Goal: Information Seeking & Learning: Learn about a topic

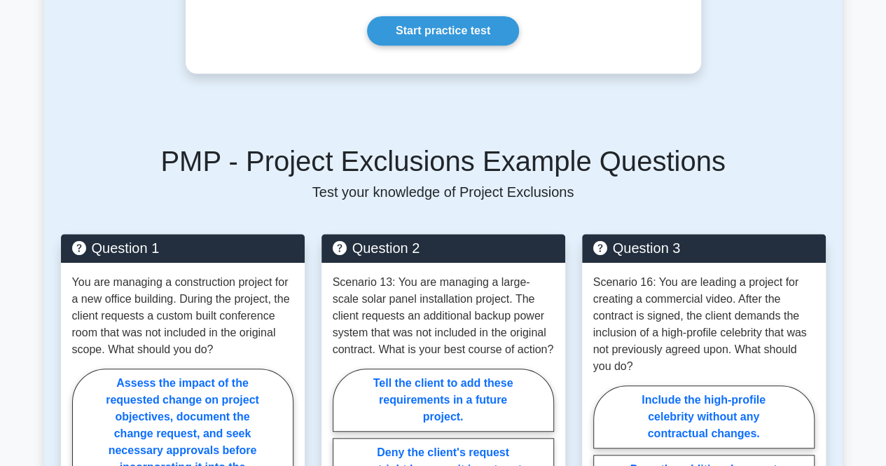
scroll to position [420, 0]
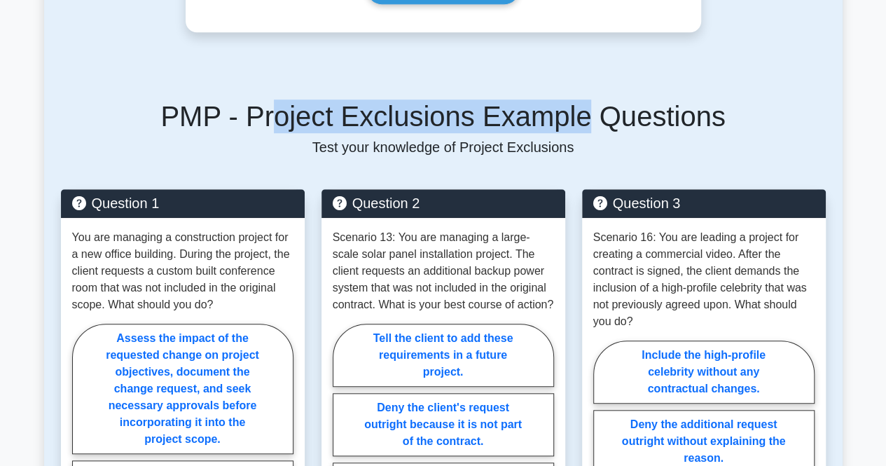
drag, startPoint x: 294, startPoint y: 116, endPoint x: 586, endPoint y: 118, distance: 292.0
click at [585, 118] on h5 "PMP - Project Exclusions Example Questions" at bounding box center [443, 116] width 765 height 34
click at [586, 118] on h5 "PMP - Project Exclusions Example Questions" at bounding box center [443, 116] width 765 height 34
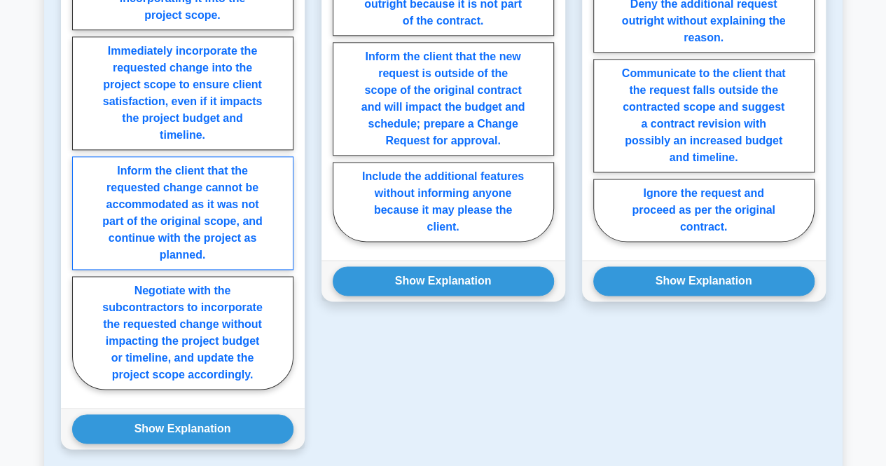
scroll to position [490, 0]
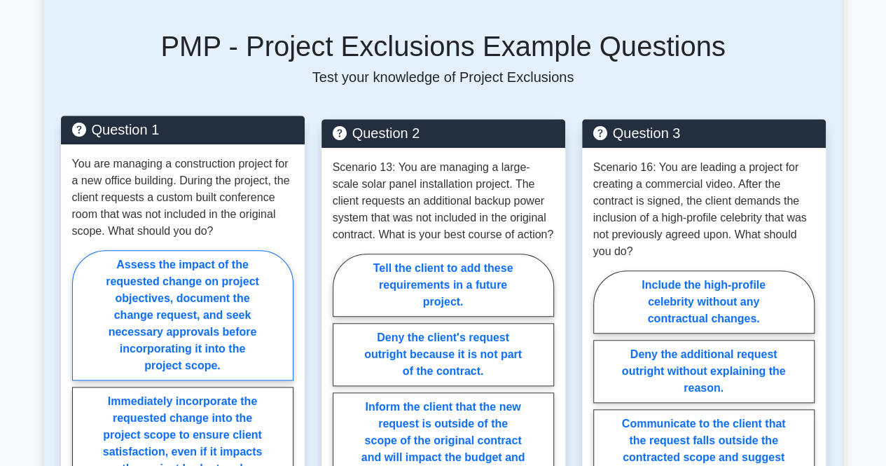
click at [172, 316] on label "Assess the impact of the requested change on project objectives, document the c…" at bounding box center [182, 315] width 221 height 130
radio input "true"
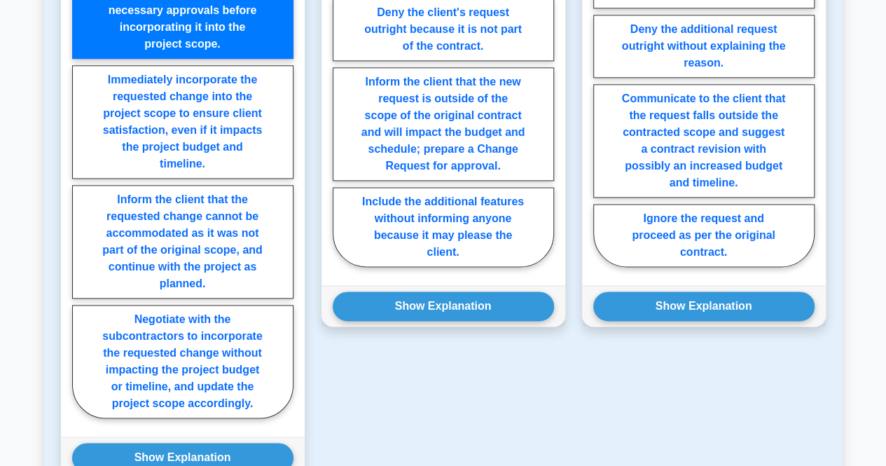
scroll to position [894, 0]
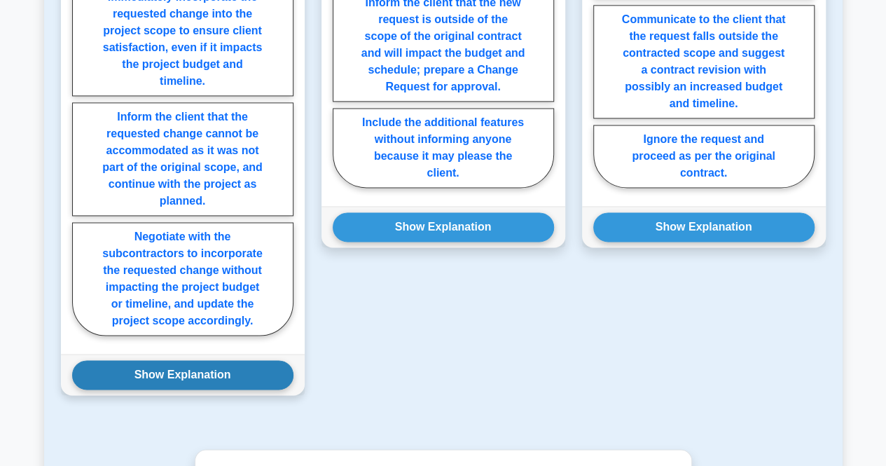
click at [193, 372] on button "Show Explanation" at bounding box center [182, 374] width 221 height 29
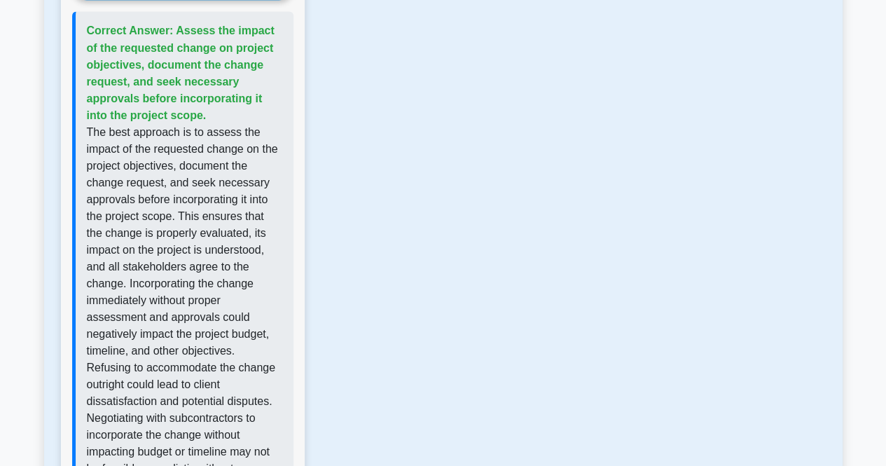
scroll to position [1314, 0]
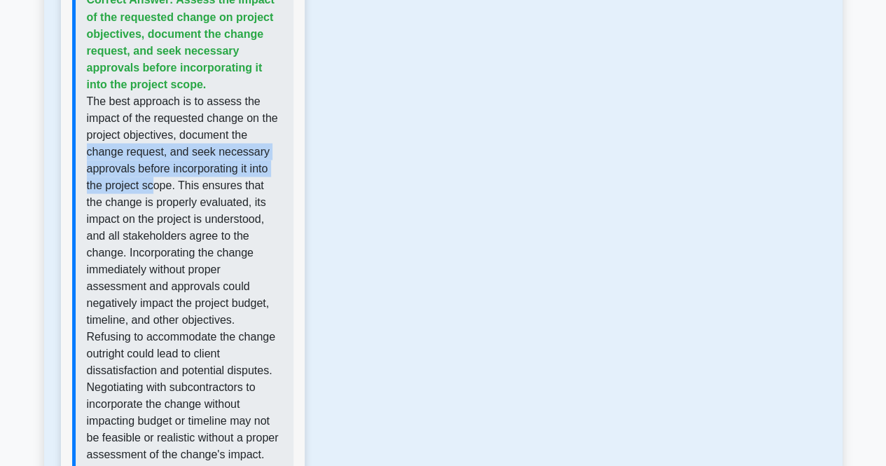
drag, startPoint x: 86, startPoint y: 151, endPoint x: 151, endPoint y: 183, distance: 71.7
click at [151, 183] on p "The best approach is to assess the impact of the requested change on the projec…" at bounding box center [184, 277] width 195 height 370
click at [154, 187] on p "The best approach is to assess the impact of the requested change on the projec…" at bounding box center [184, 277] width 195 height 370
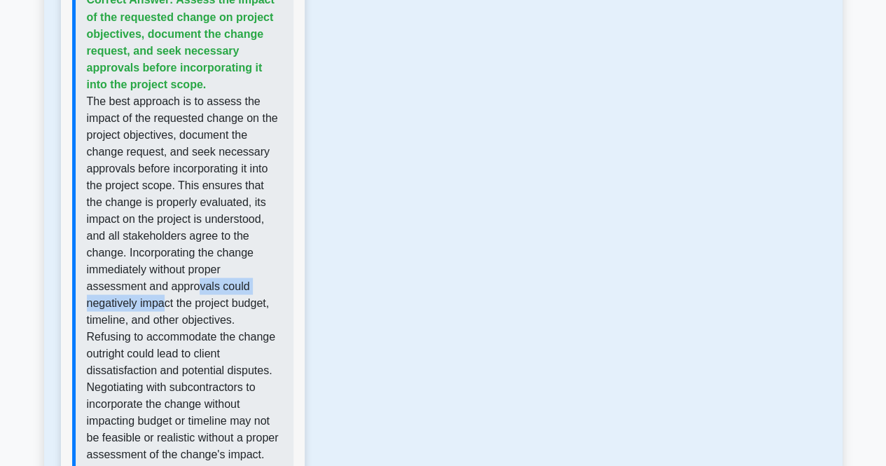
drag, startPoint x: 118, startPoint y: 275, endPoint x: 243, endPoint y: 276, distance: 125.3
click at [243, 276] on p "The best approach is to assess the impact of the requested change on the projec…" at bounding box center [184, 277] width 195 height 370
click at [187, 284] on p "The best approach is to assess the impact of the requested change on the projec…" at bounding box center [184, 277] width 195 height 370
drag, startPoint x: 106, startPoint y: 297, endPoint x: 237, endPoint y: 298, distance: 130.9
click at [236, 298] on p "The best approach is to assess the impact of the requested change on the projec…" at bounding box center [184, 277] width 195 height 370
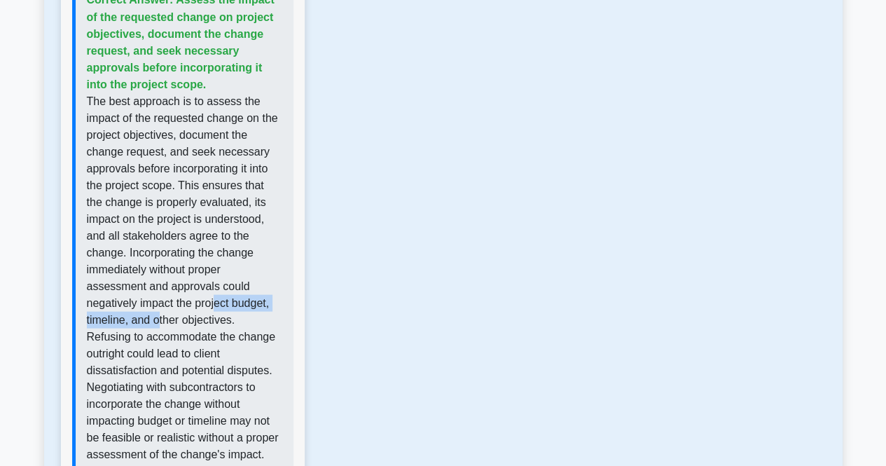
click at [237, 298] on p "The best approach is to assess the impact of the requested change on the projec…" at bounding box center [184, 277] width 195 height 370
drag, startPoint x: 116, startPoint y: 318, endPoint x: 230, endPoint y: 313, distance: 114.2
click at [228, 313] on p "The best approach is to assess the impact of the requested change on the projec…" at bounding box center [184, 277] width 195 height 370
click at [230, 313] on p "The best approach is to assess the impact of the requested change on the projec…" at bounding box center [184, 277] width 195 height 370
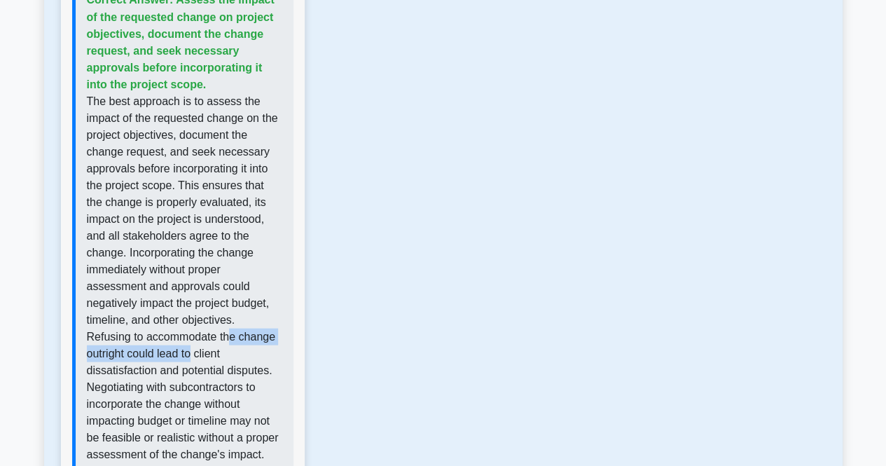
drag, startPoint x: 97, startPoint y: 334, endPoint x: 255, endPoint y: 333, distance: 157.6
click at [253, 333] on p "The best approach is to assess the impact of the requested change on the projec…" at bounding box center [184, 277] width 195 height 370
click at [255, 333] on p "The best approach is to assess the impact of the requested change on the projec…" at bounding box center [184, 277] width 195 height 370
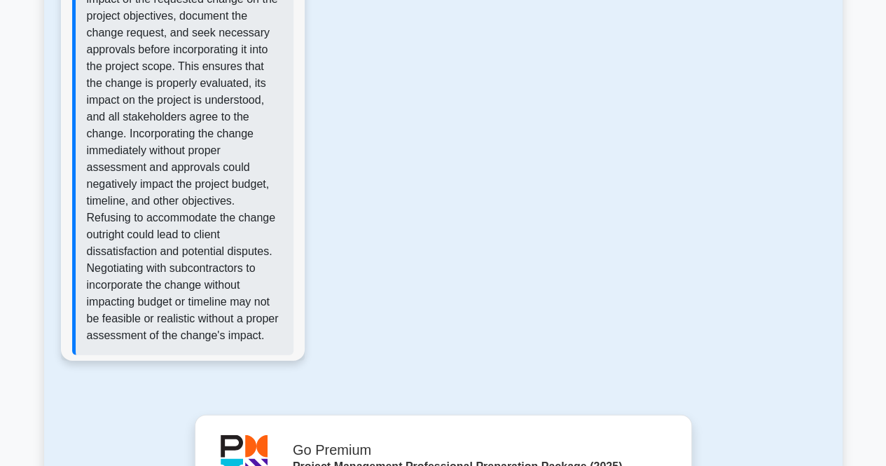
scroll to position [1454, 0]
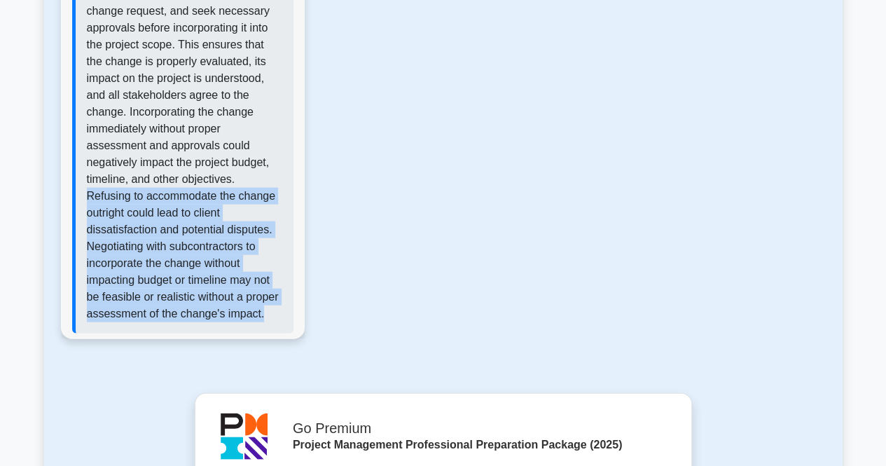
drag, startPoint x: 141, startPoint y: 176, endPoint x: 221, endPoint y: 312, distance: 157.6
click at [221, 312] on p "The best approach is to assess the impact of the requested change on the projec…" at bounding box center [184, 137] width 195 height 370
click at [166, 298] on p "The best approach is to assess the impact of the requested change on the projec…" at bounding box center [184, 137] width 195 height 370
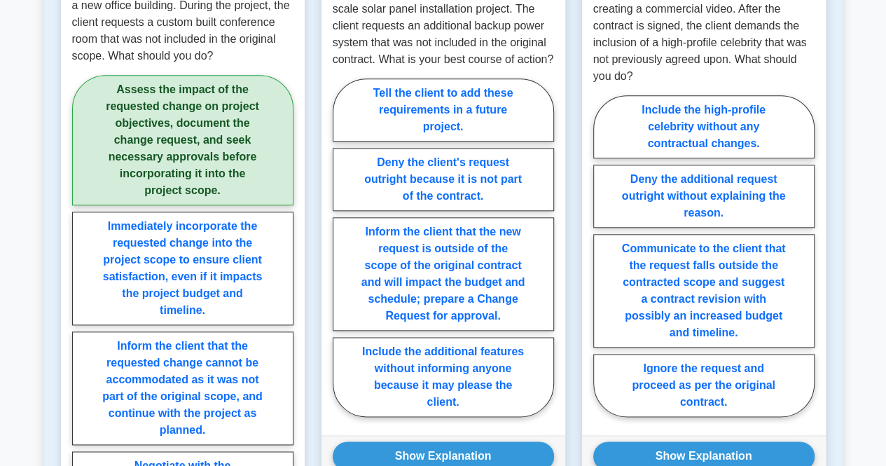
scroll to position [684, 0]
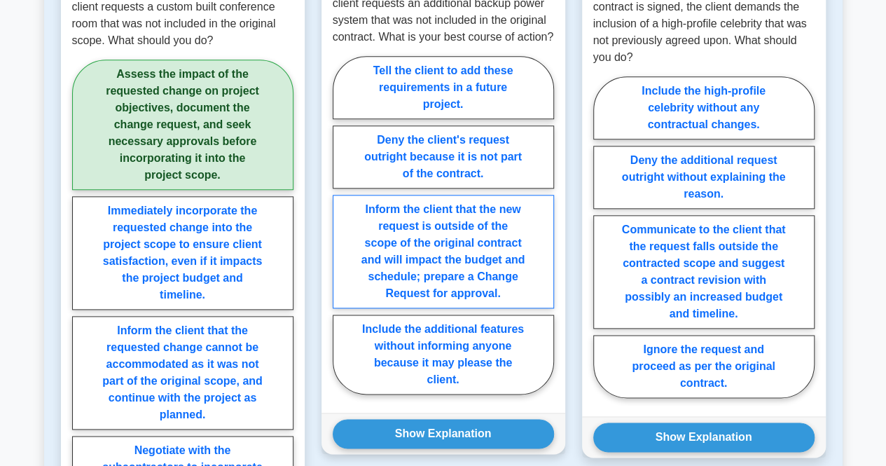
click at [461, 258] on label "Inform the client that the new request is outside of the scope of the original …" at bounding box center [443, 251] width 221 height 113
click at [342, 234] on input "Inform the client that the new request is outside of the scope of the original …" at bounding box center [337, 229] width 9 height 9
radio input "true"
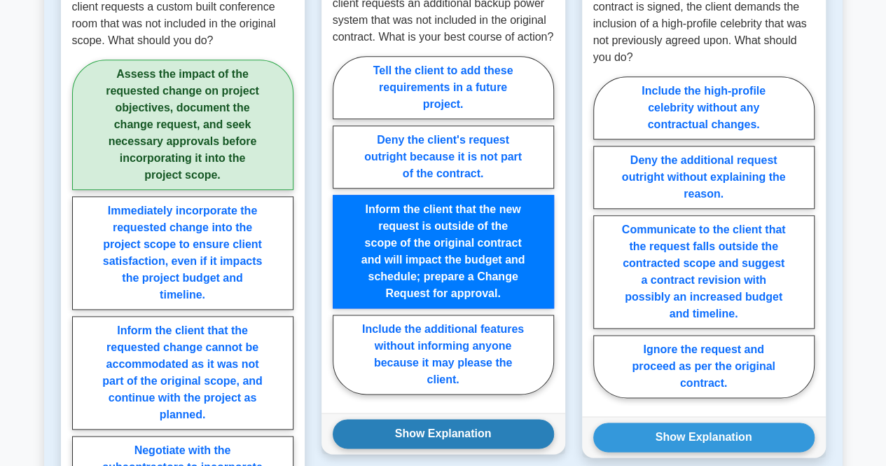
click at [467, 431] on button "Show Explanation" at bounding box center [443, 433] width 221 height 29
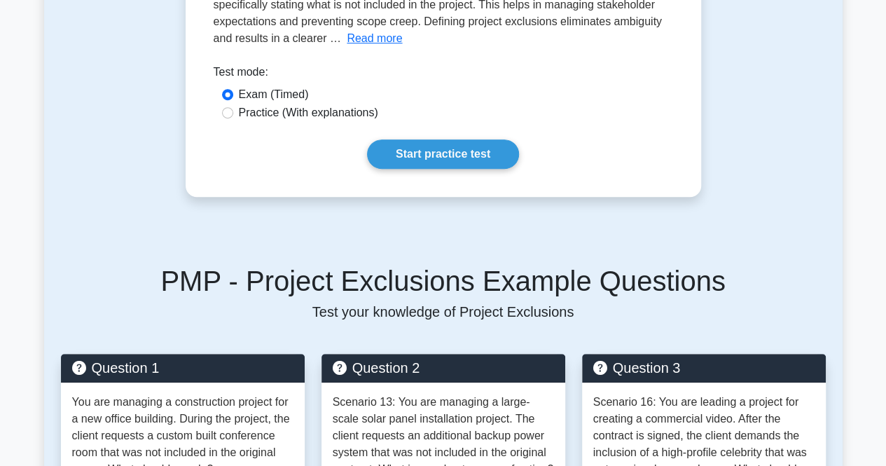
scroll to position [194, 0]
